Goal: Navigation & Orientation: Find specific page/section

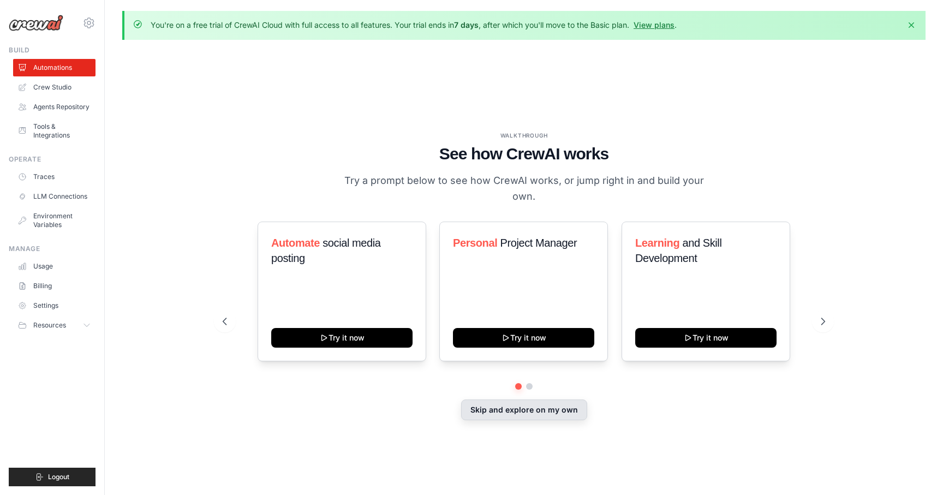
click at [528, 416] on button "Skip and explore on my own" at bounding box center [524, 410] width 126 height 21
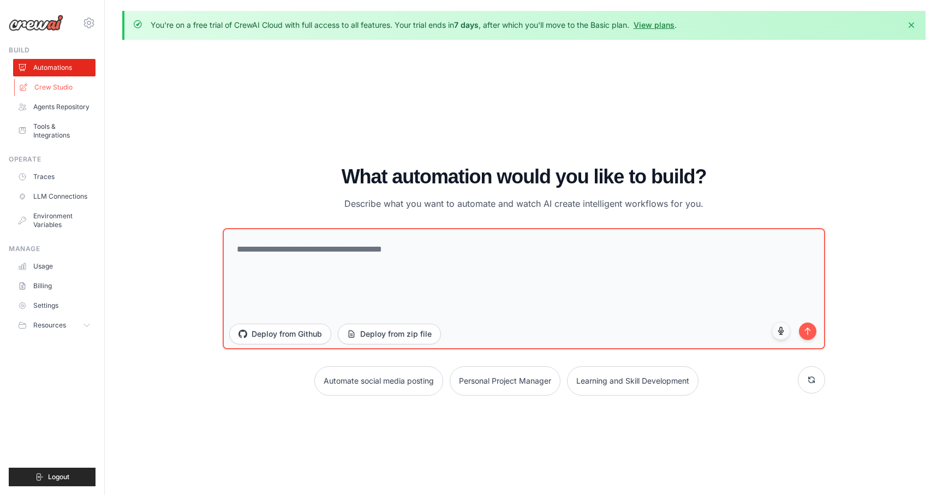
click at [65, 87] on link "Crew Studio" at bounding box center [55, 87] width 82 height 17
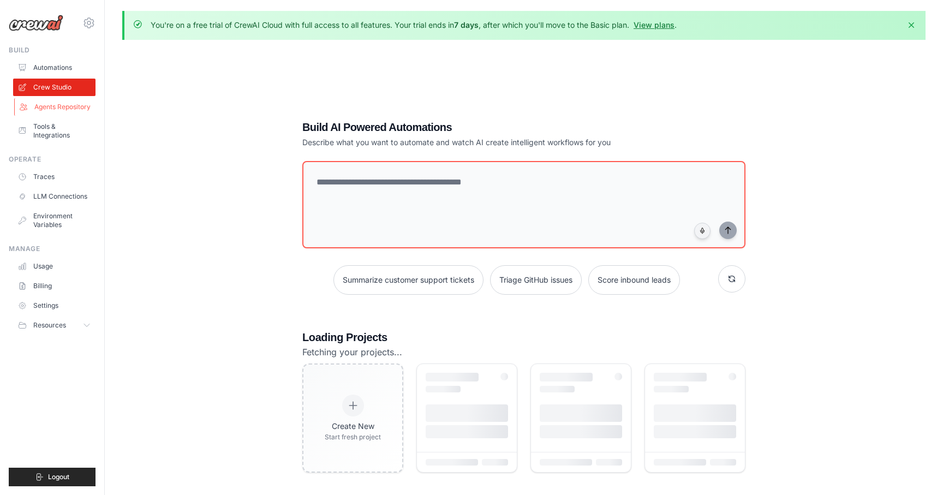
click at [63, 106] on link "Agents Repository" at bounding box center [55, 106] width 82 height 17
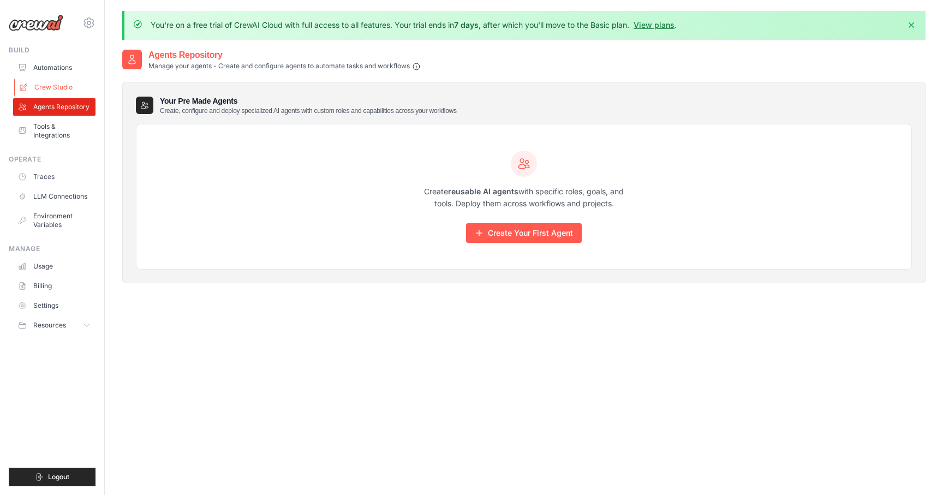
click at [55, 87] on link "Crew Studio" at bounding box center [55, 87] width 82 height 17
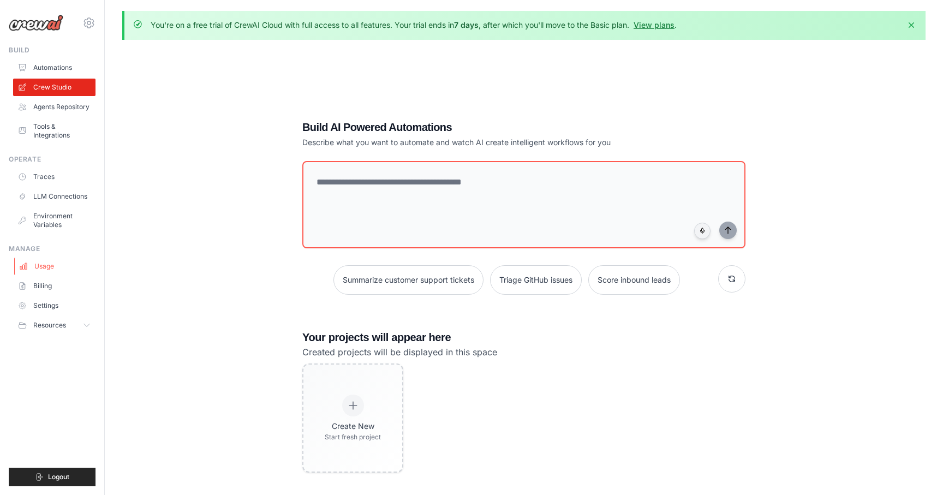
click at [50, 263] on link "Usage" at bounding box center [55, 266] width 82 height 17
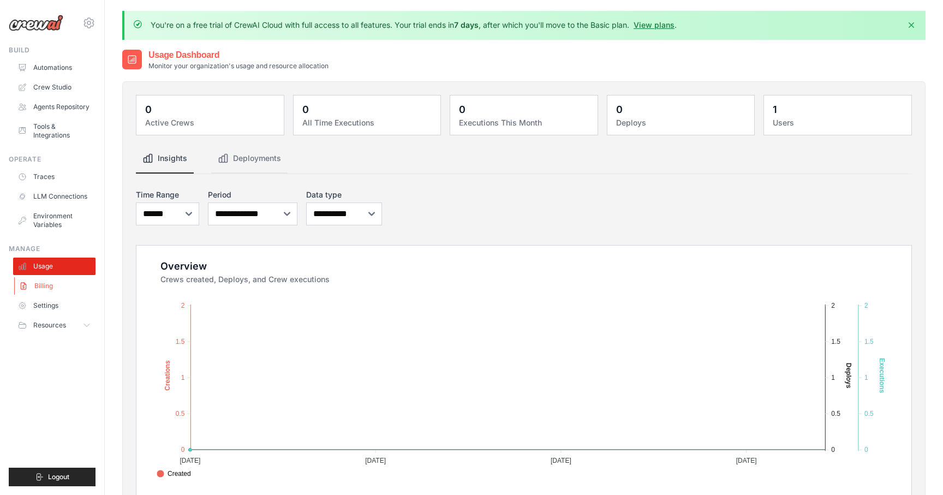
click at [42, 289] on link "Billing" at bounding box center [55, 285] width 82 height 17
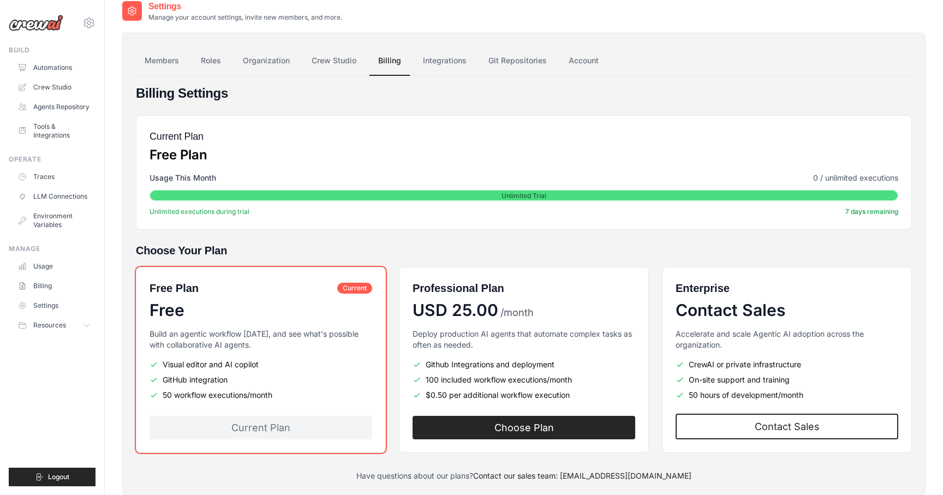
scroll to position [77, 0]
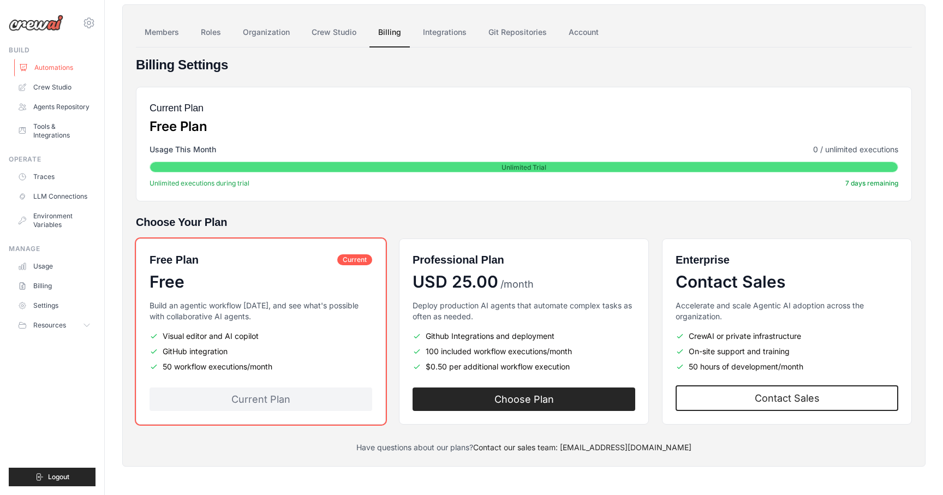
click at [55, 68] on link "Automations" at bounding box center [55, 67] width 82 height 17
